Goal: Find specific page/section: Find specific page/section

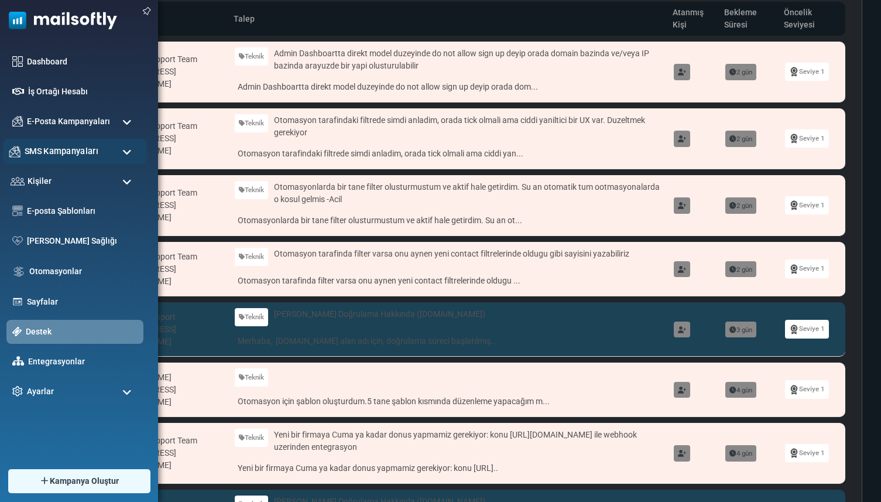
click at [40, 153] on span "SMS Kampanyaları" at bounding box center [62, 151] width 74 height 13
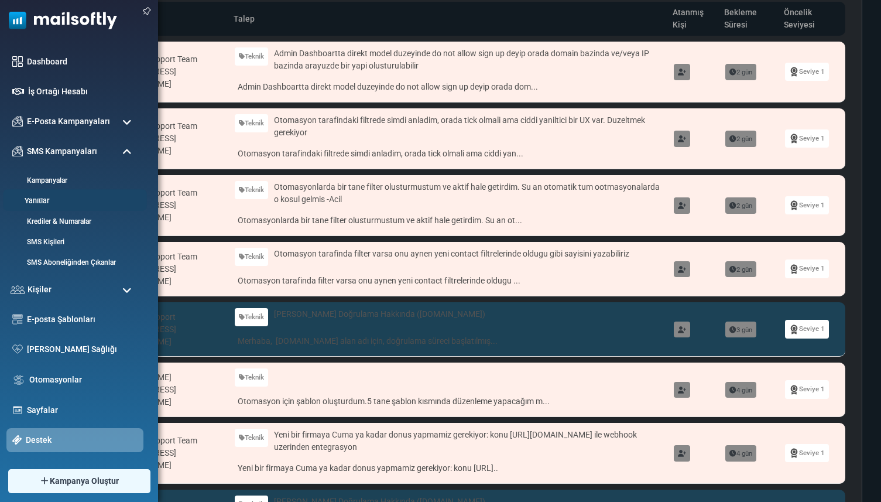
click at [51, 200] on link "Yanıtlar" at bounding box center [73, 201] width 141 height 11
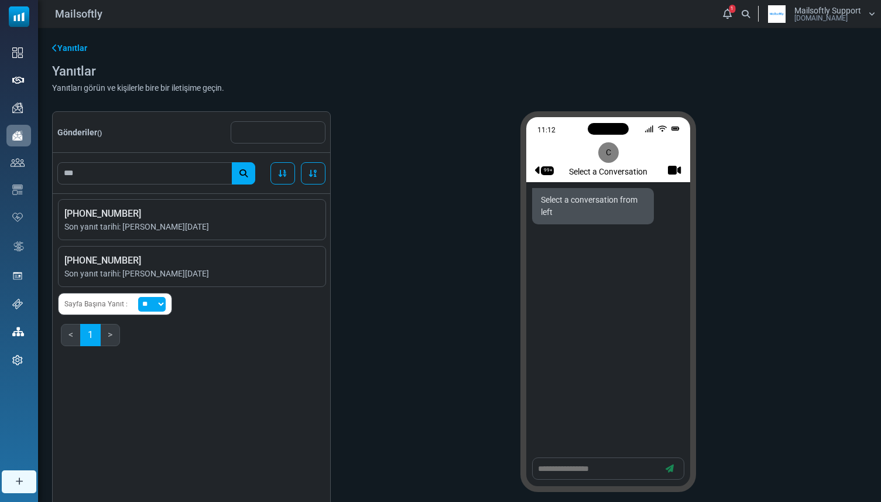
click at [630, 52] on div "Yanıtlar" at bounding box center [459, 48] width 815 height 12
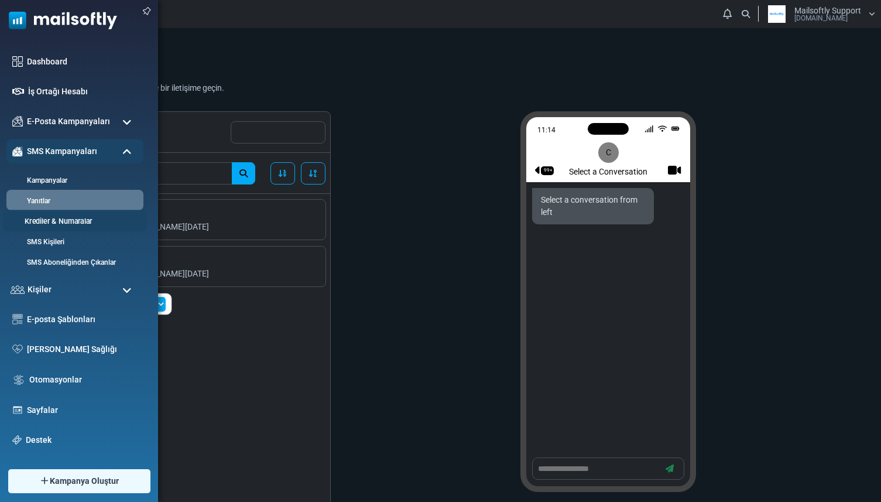
click at [55, 219] on link "Krediler & Numaralar" at bounding box center [73, 221] width 141 height 11
